Goal: Participate in discussion

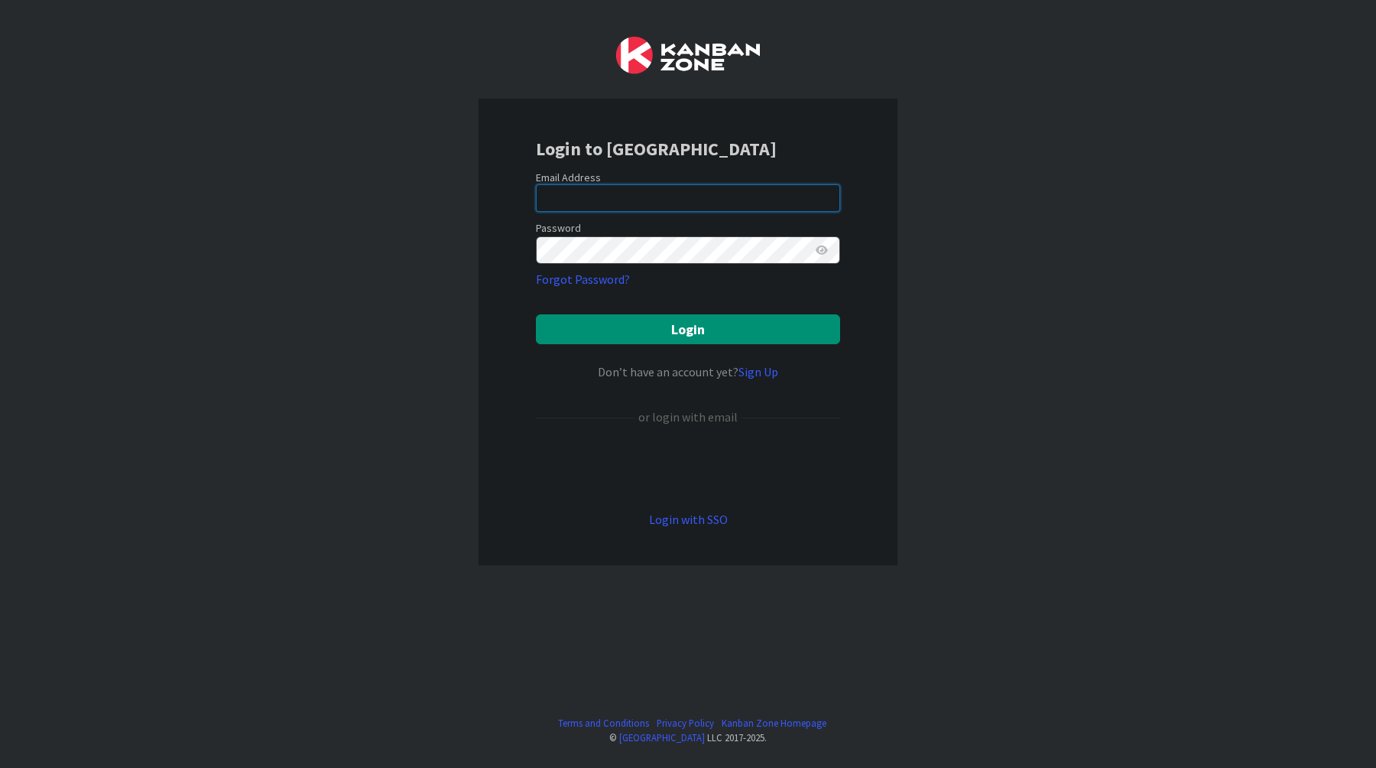
click at [804, 200] on input "email" at bounding box center [688, 198] width 304 height 28
type input "[EMAIL_ADDRESS][DOMAIN_NAME]"
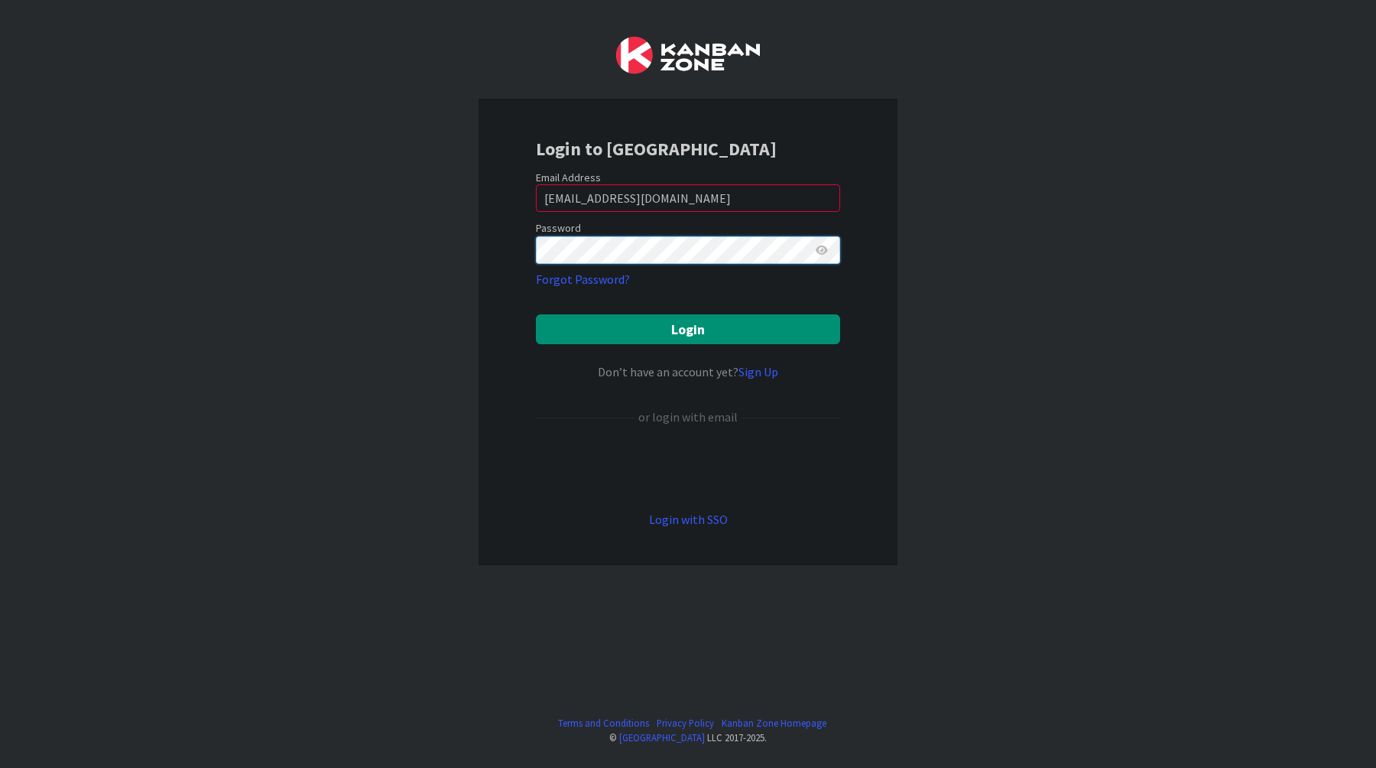
click at [536, 314] on button "Login" at bounding box center [688, 329] width 304 height 30
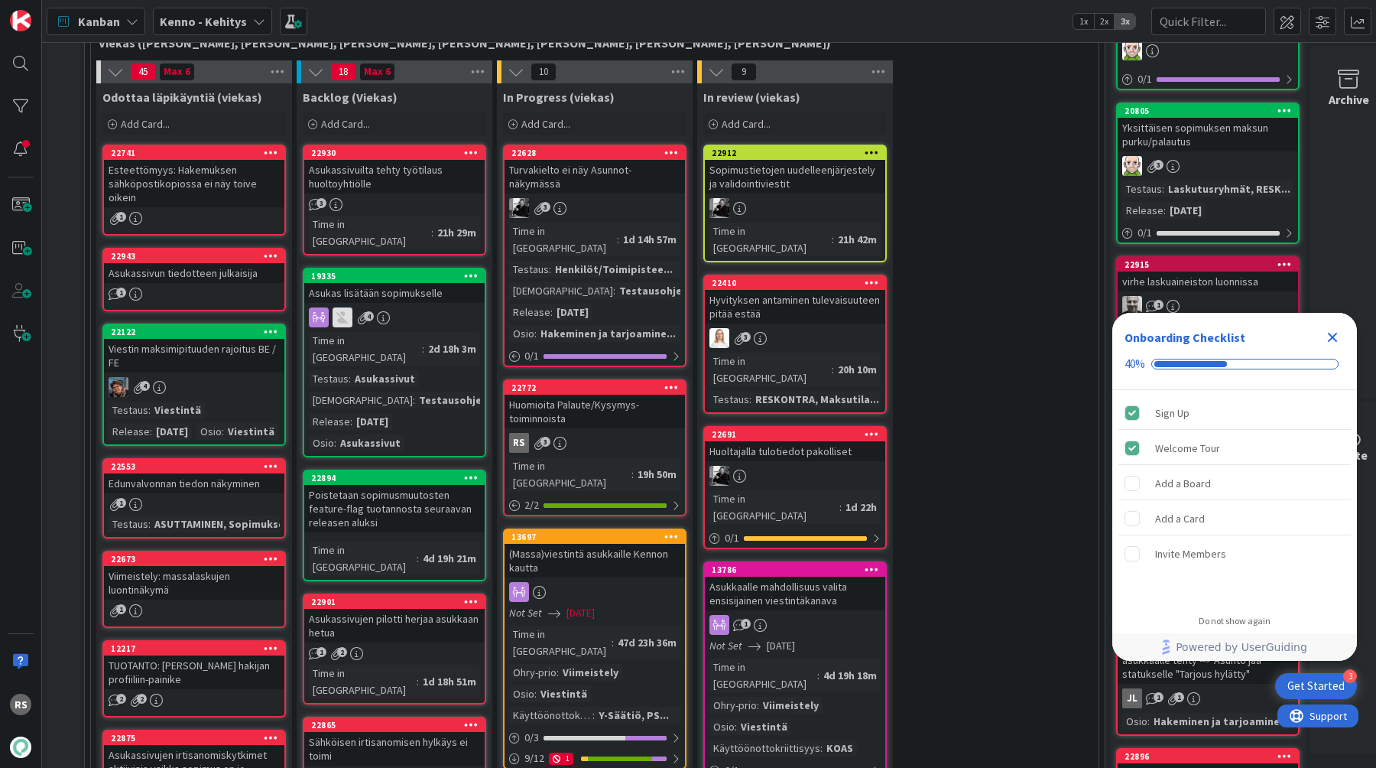
scroll to position [419, 0]
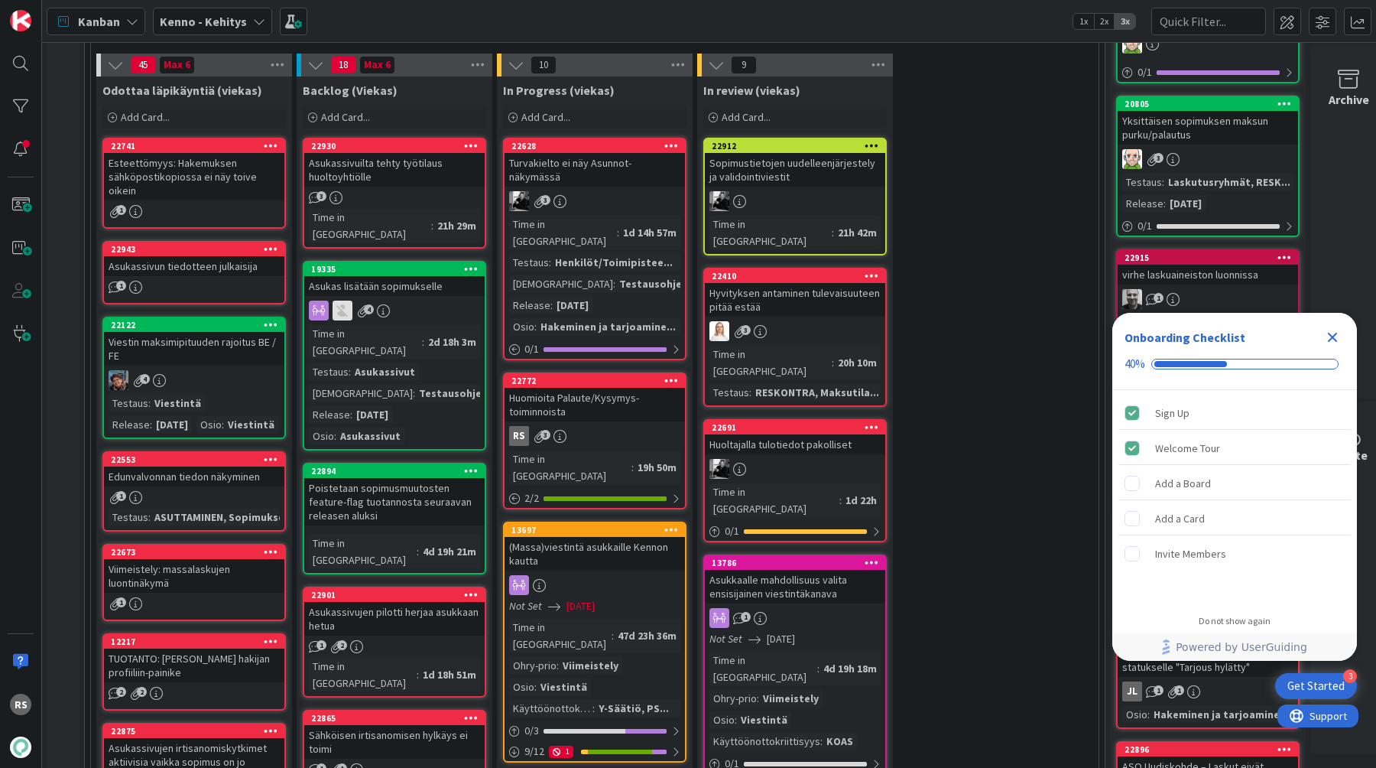
click at [627, 395] on div "Huomioita Palaute/Kysymys-toiminnoista" at bounding box center [595, 405] width 180 height 34
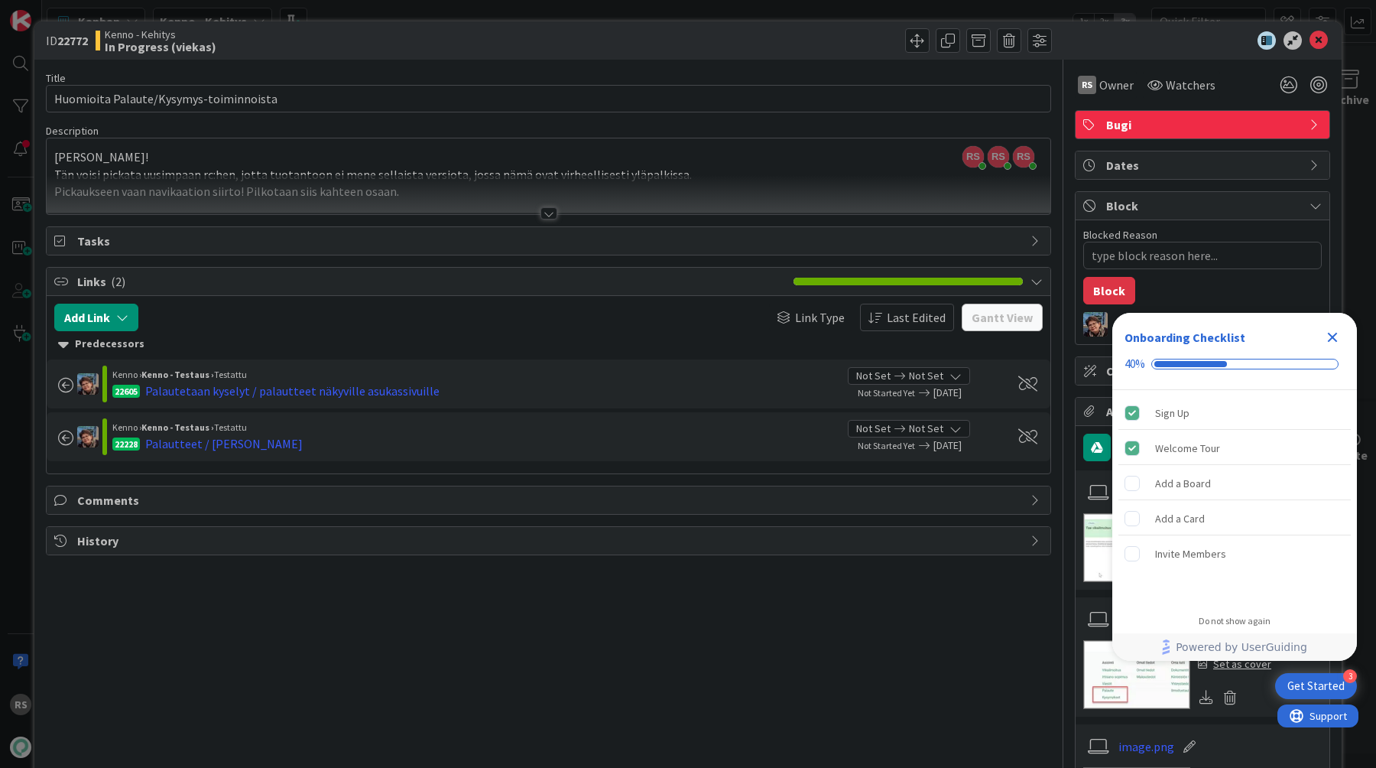
click at [549, 218] on div at bounding box center [548, 213] width 17 height 12
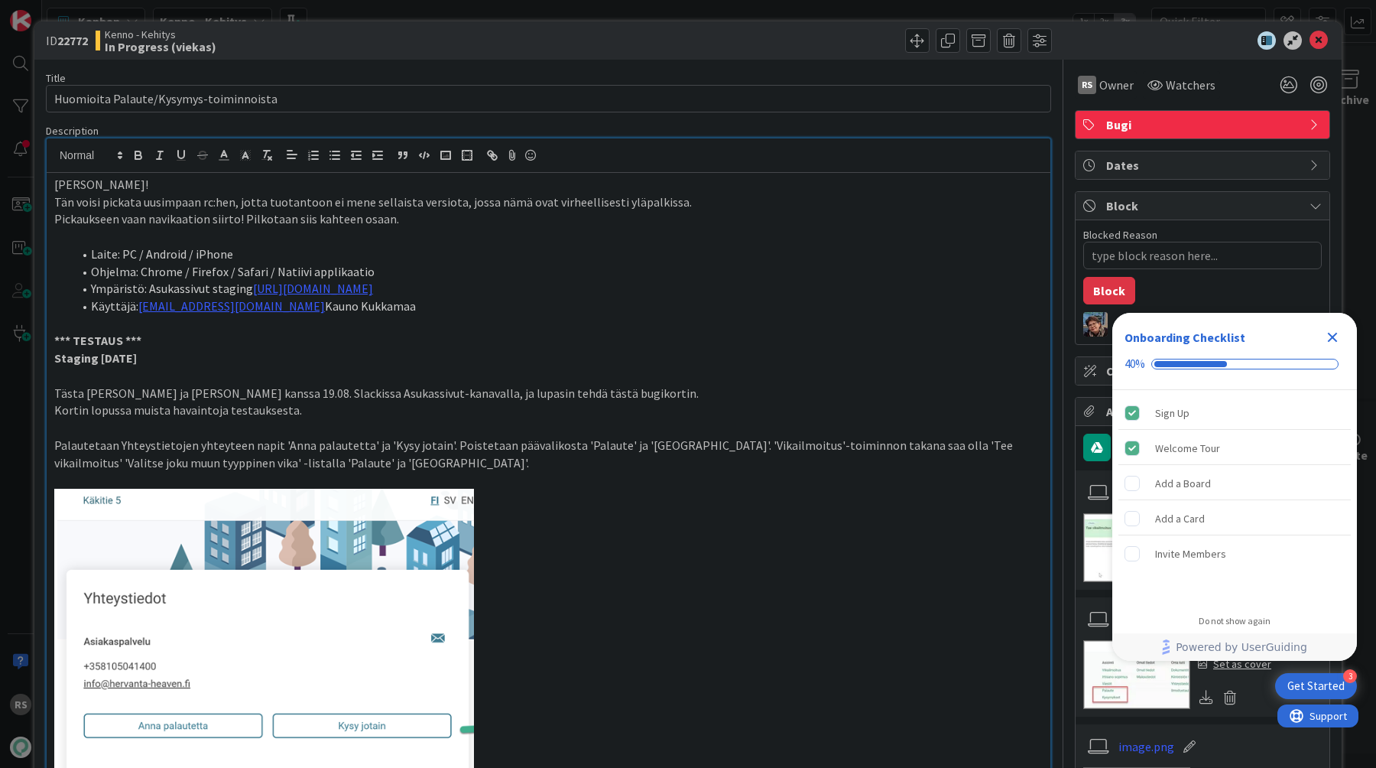
click at [57, 189] on p "[PERSON_NAME]!" at bounding box center [548, 185] width 988 height 18
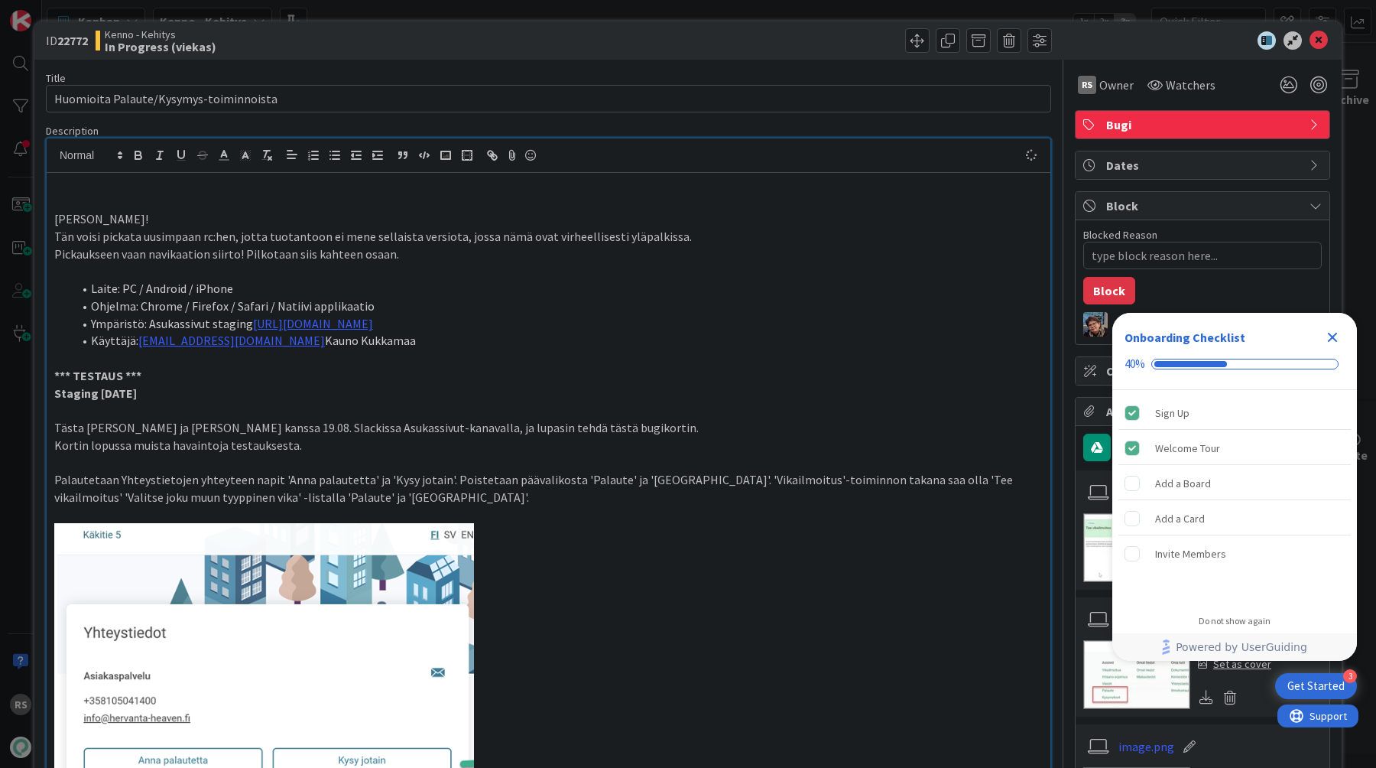
type textarea "x"
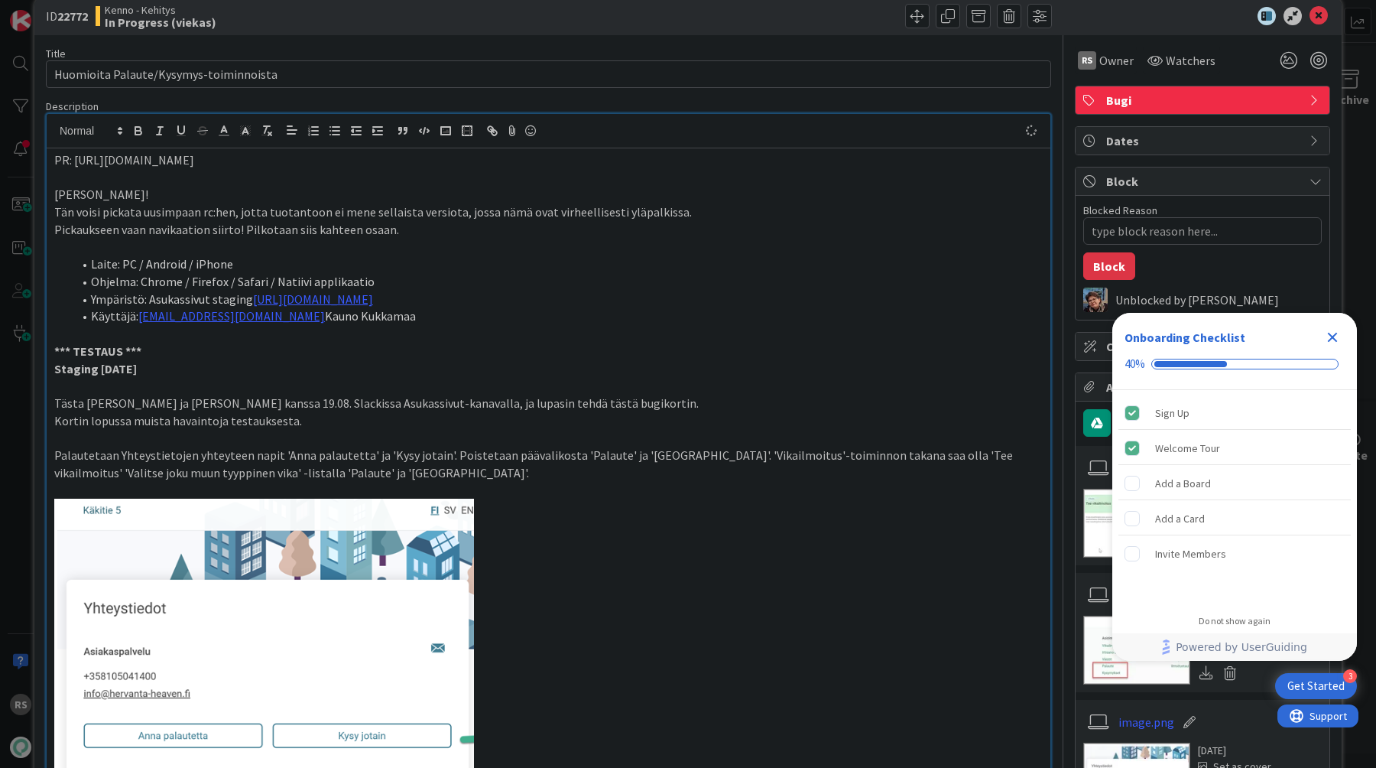
click at [865, 360] on p "Staging [DATE]" at bounding box center [548, 369] width 988 height 18
type textarea "x"
click at [1322, 21] on icon at bounding box center [1319, 16] width 18 height 18
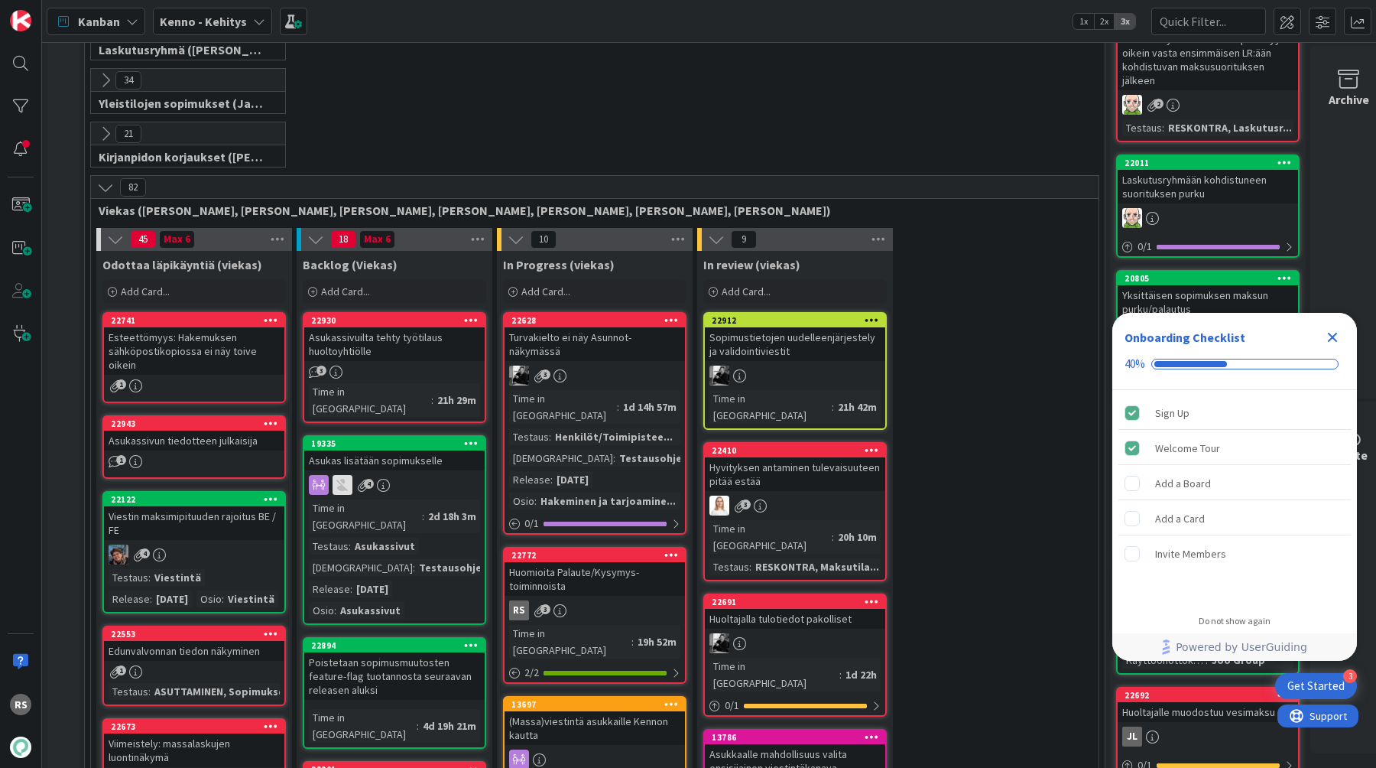
scroll to position [99, 0]
